Goal: Task Accomplishment & Management: Manage account settings

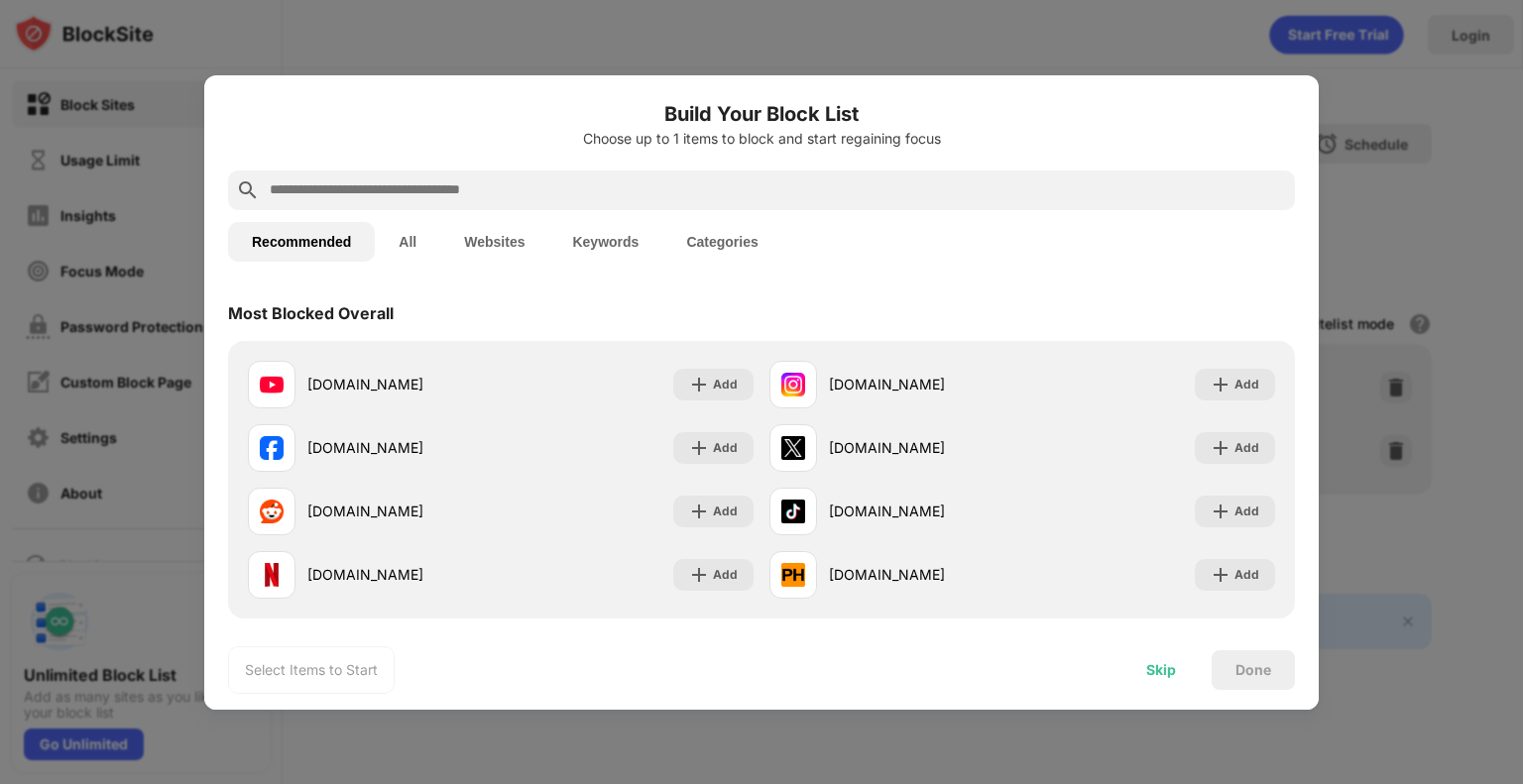
click at [1169, 663] on div "Skip" at bounding box center [1161, 670] width 30 height 16
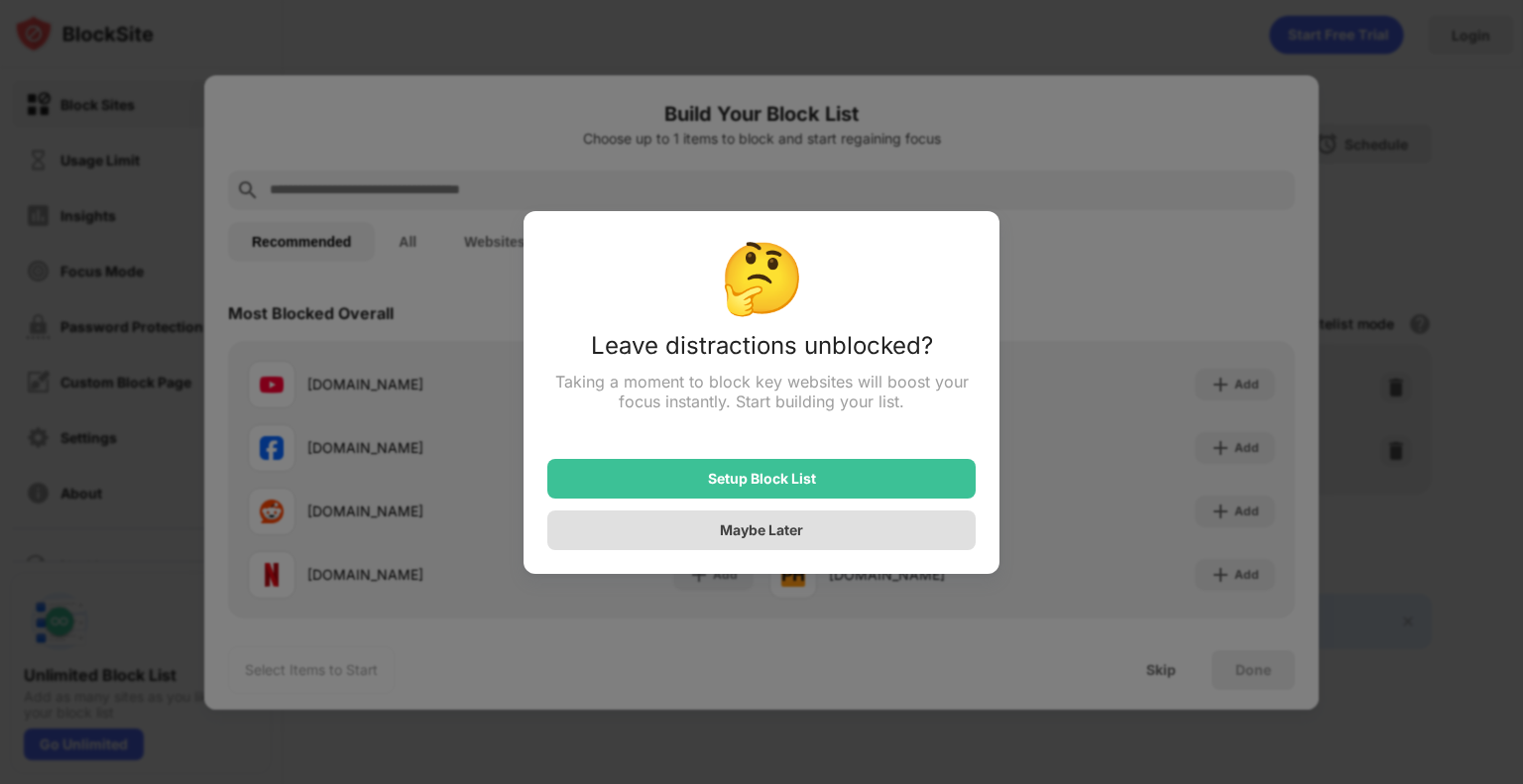
click at [890, 528] on div "Maybe Later" at bounding box center [762, 530] width 429 height 40
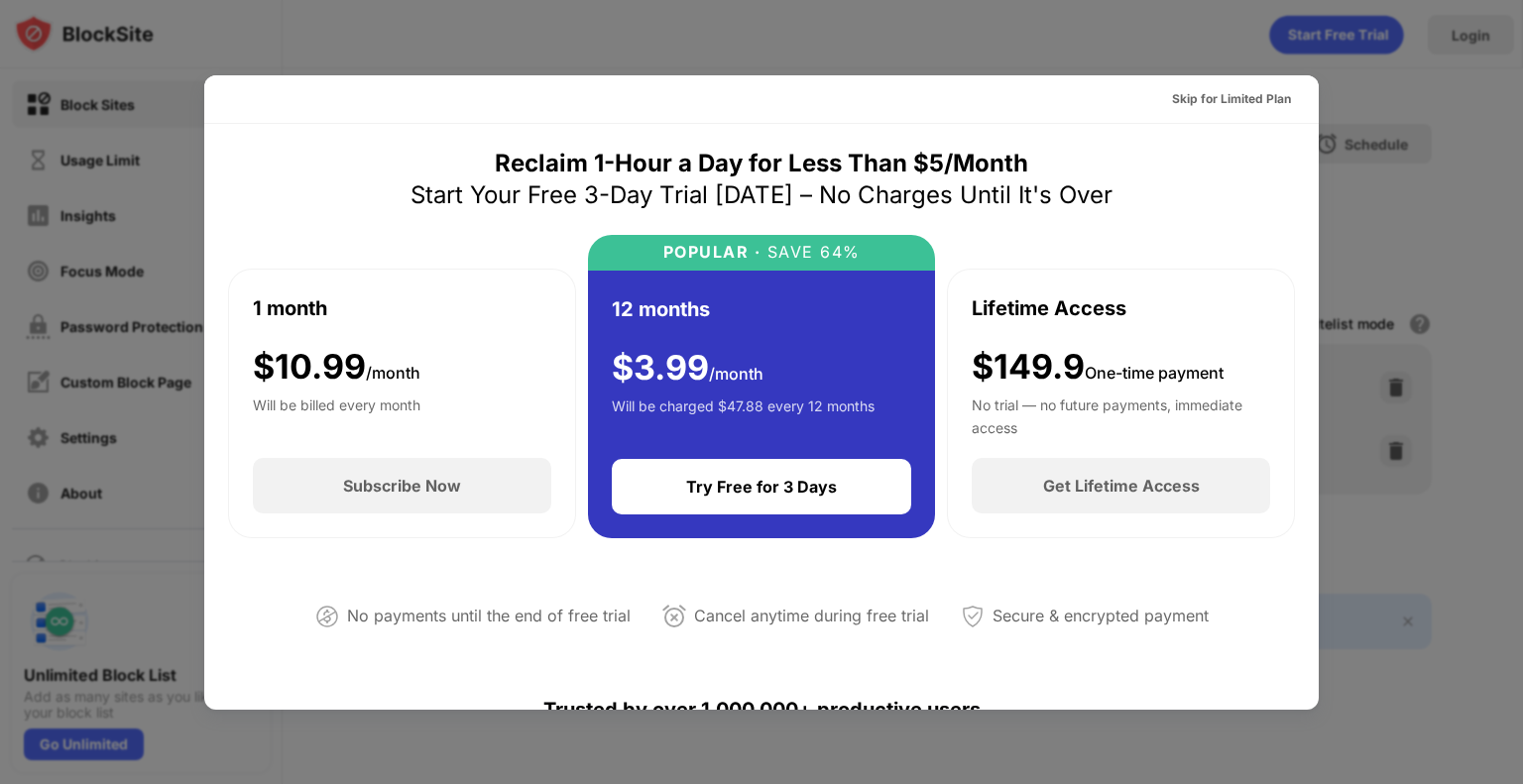
click at [1210, 102] on div "Skip for Limited Plan" at bounding box center [1231, 99] width 119 height 20
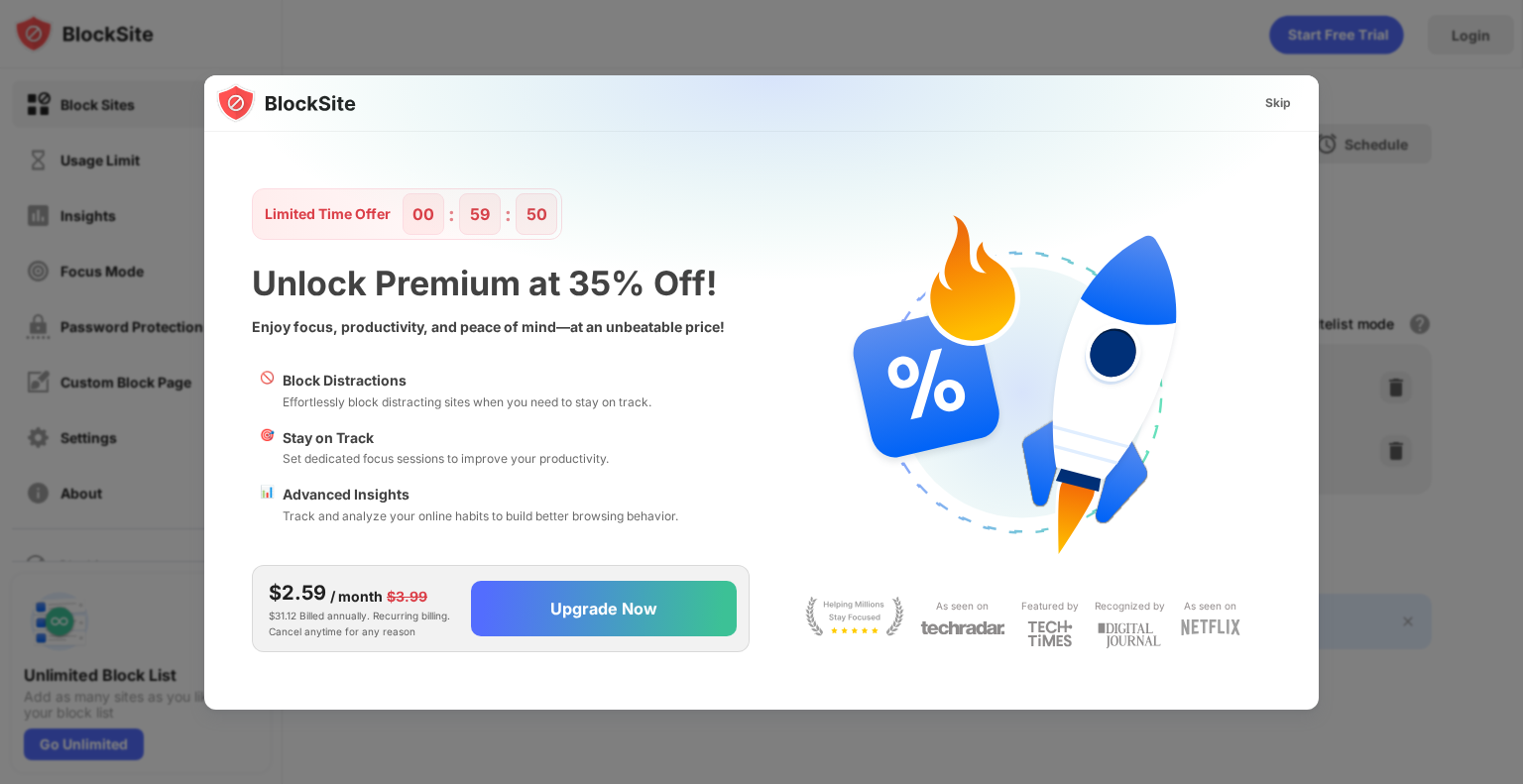
click at [1283, 96] on div "Skip" at bounding box center [1278, 103] width 26 height 20
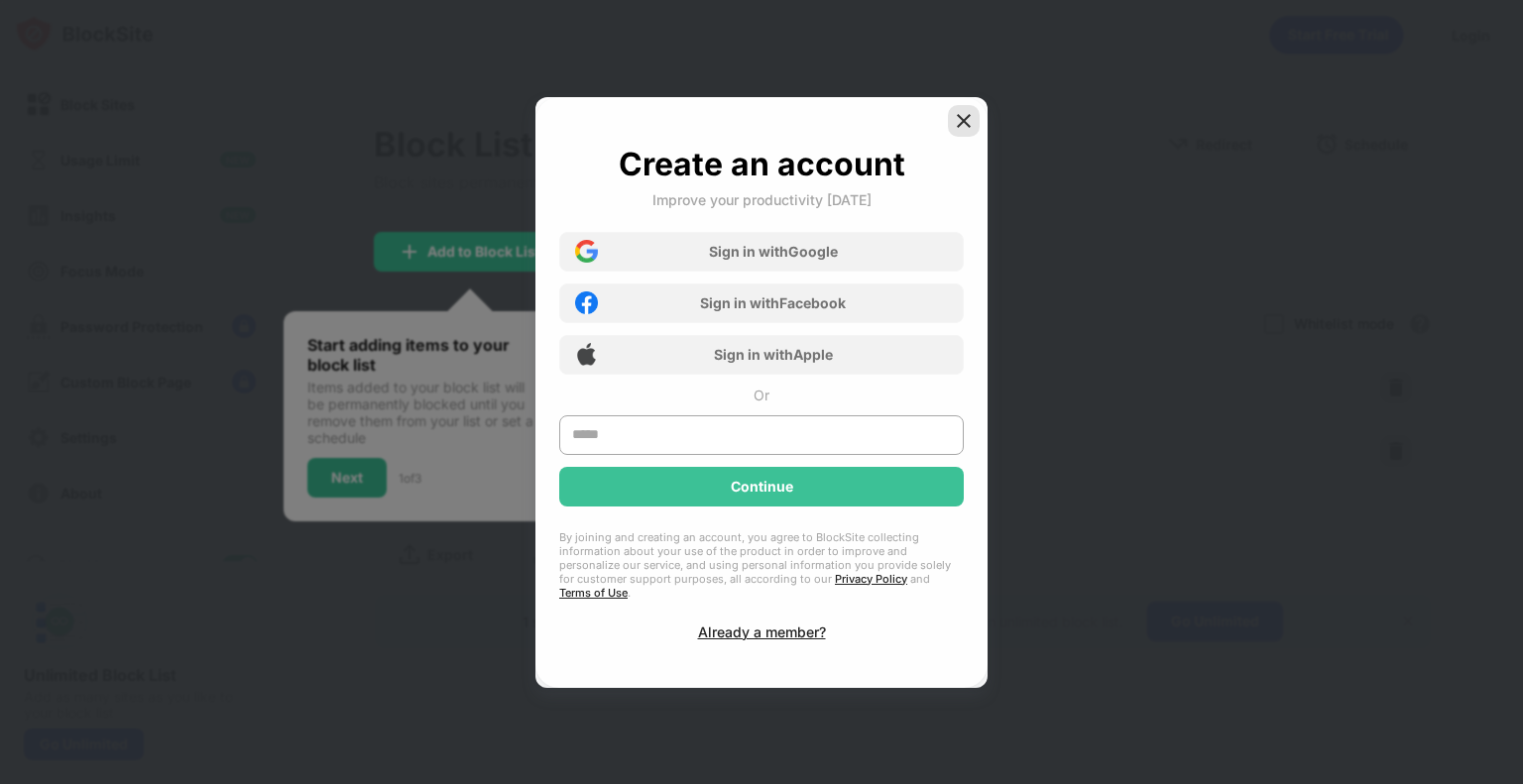
click at [967, 120] on img at bounding box center [963, 121] width 20 height 20
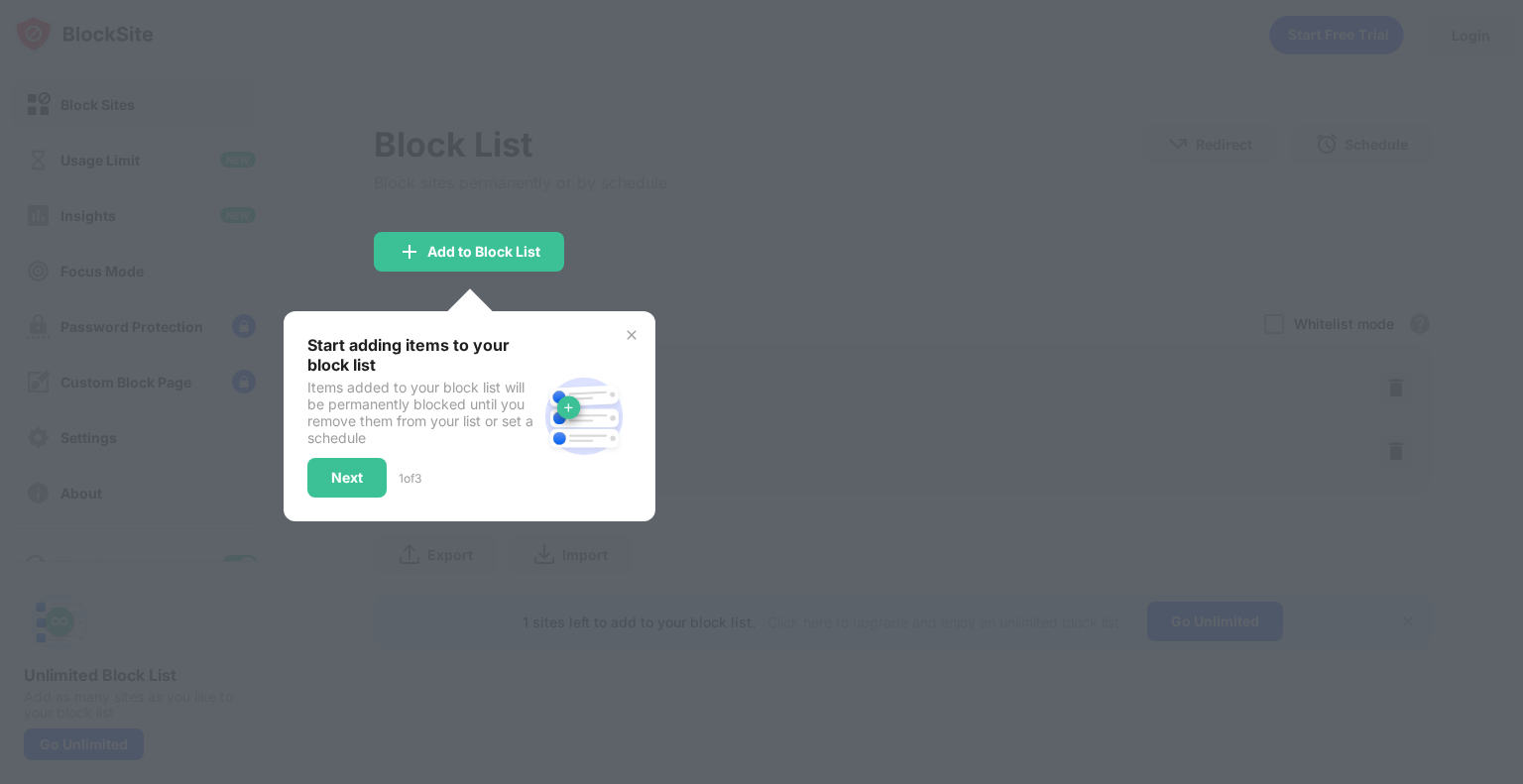
click at [716, 297] on div at bounding box center [762, 392] width 1523 height 784
click at [627, 335] on img at bounding box center [632, 335] width 16 height 16
click at [627, 335] on div "Blocked Items Whitelist mode Block all websites except for those in your whitel…" at bounding box center [902, 324] width 1058 height 41
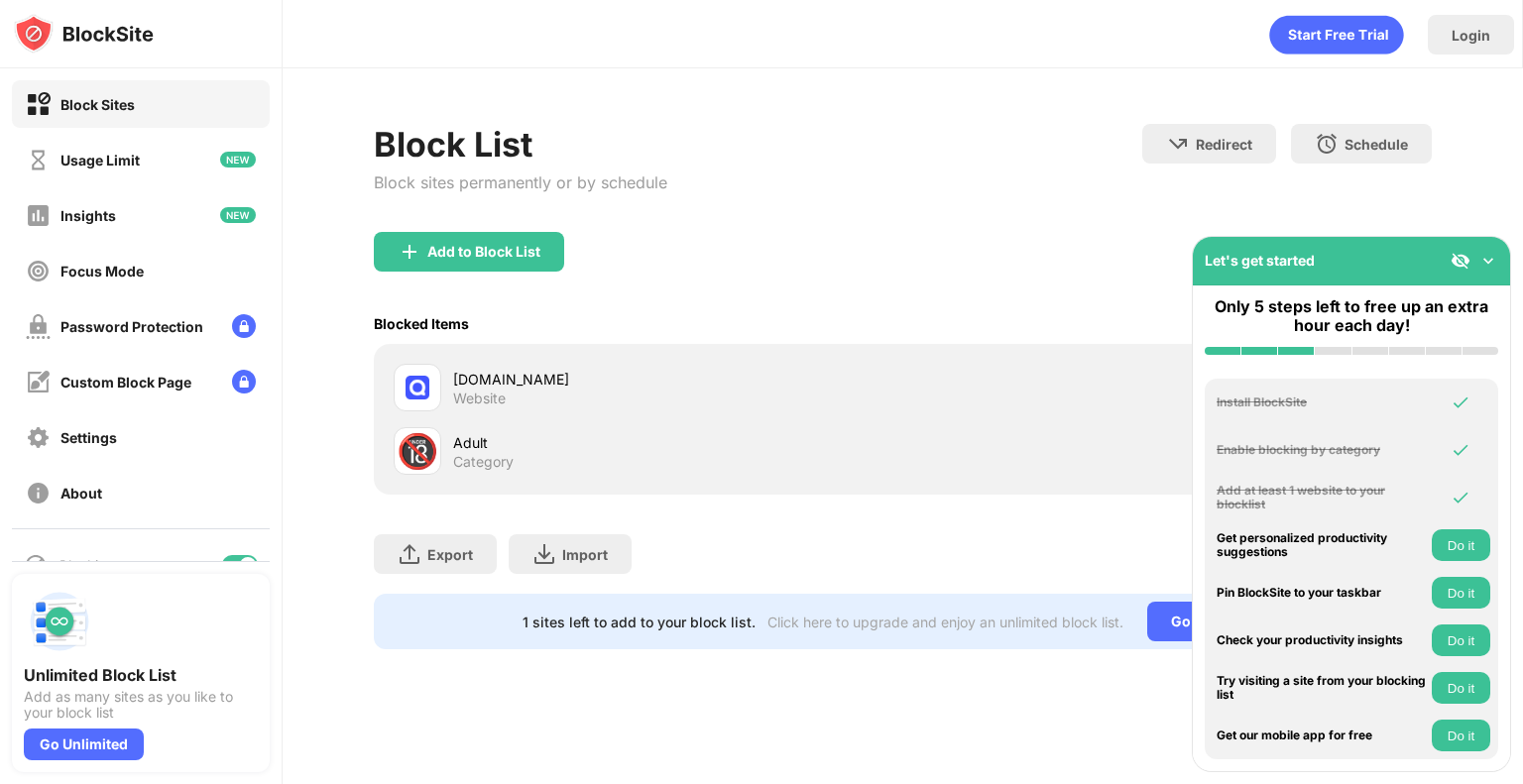
click at [627, 335] on div "Blocked Items Whitelist mode Block all websites except for those in your whitel…" at bounding box center [902, 324] width 1058 height 41
click at [1490, 258] on img at bounding box center [1488, 261] width 20 height 20
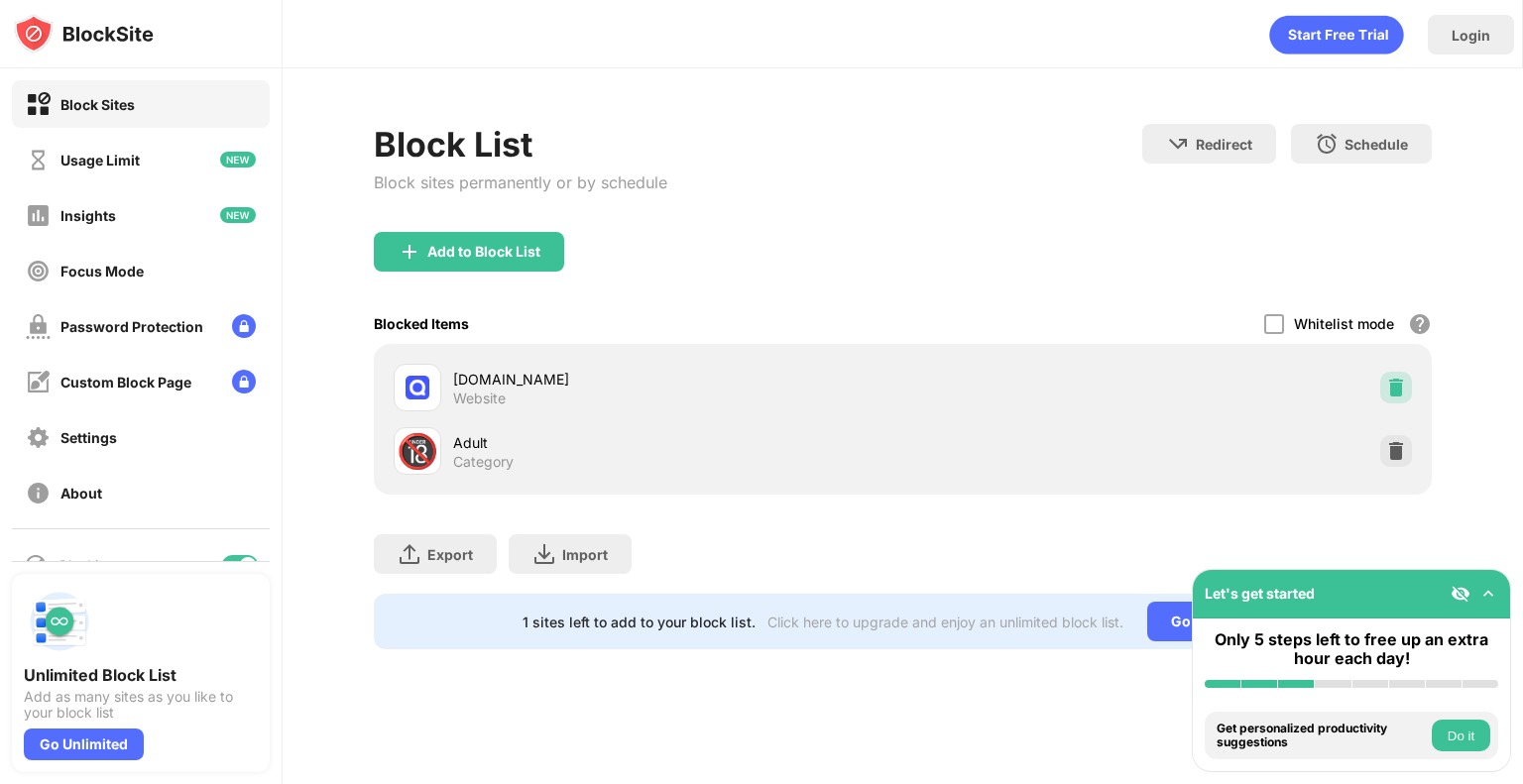
click at [1390, 384] on img at bounding box center [1396, 388] width 20 height 20
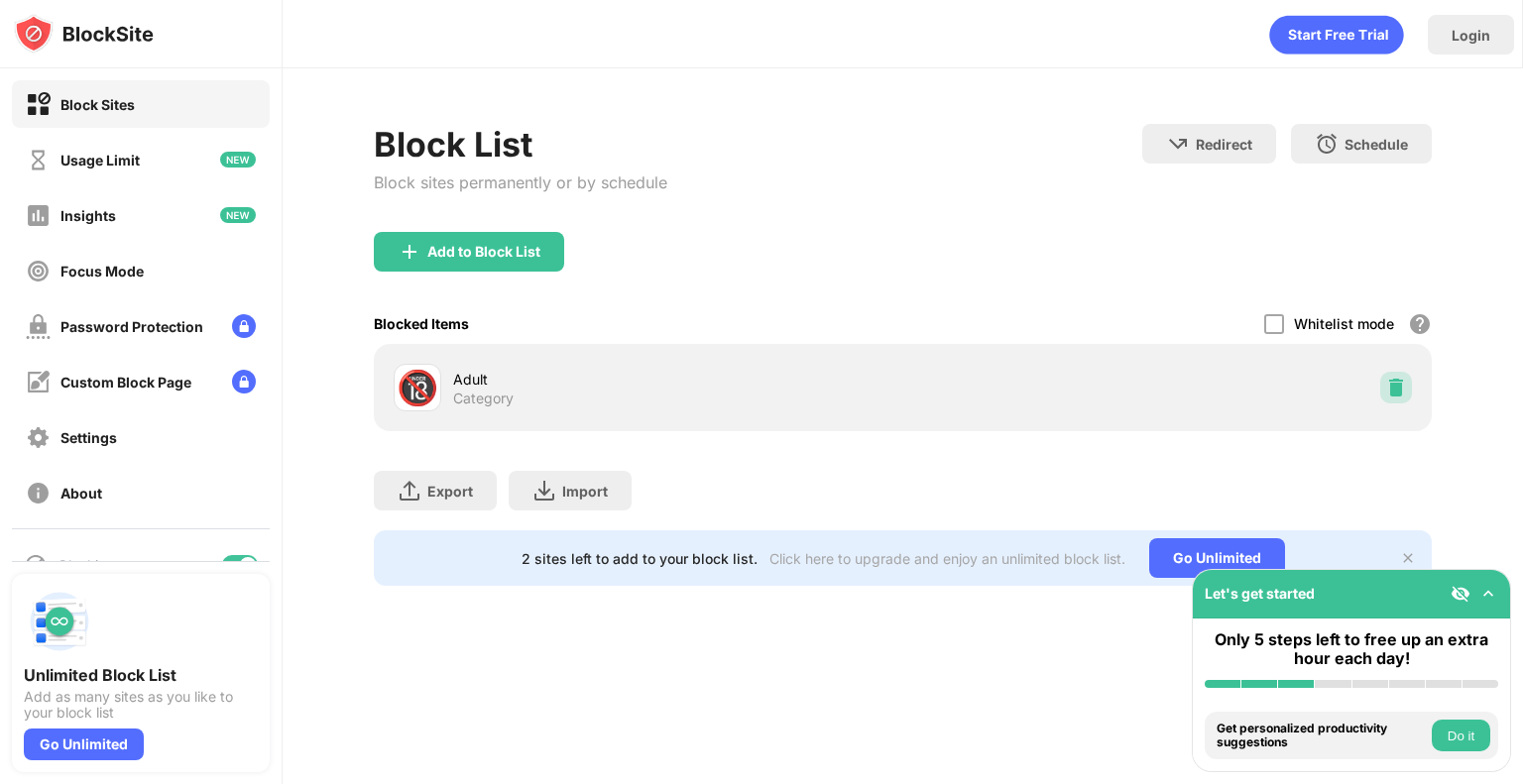
click at [1390, 384] on img at bounding box center [1396, 388] width 20 height 20
